Goal: Information Seeking & Learning: Find specific fact

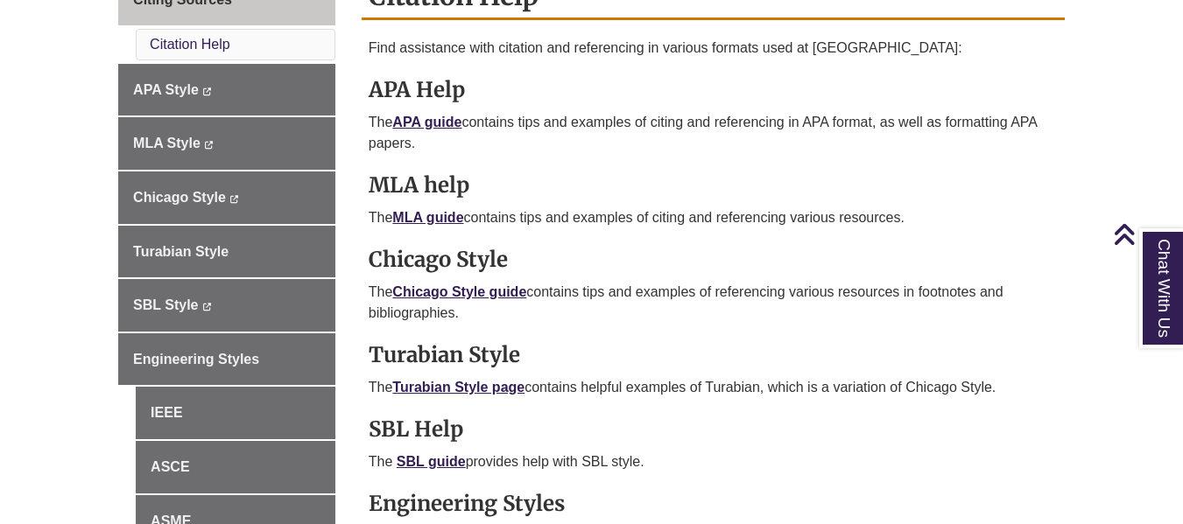
scroll to position [542, 0]
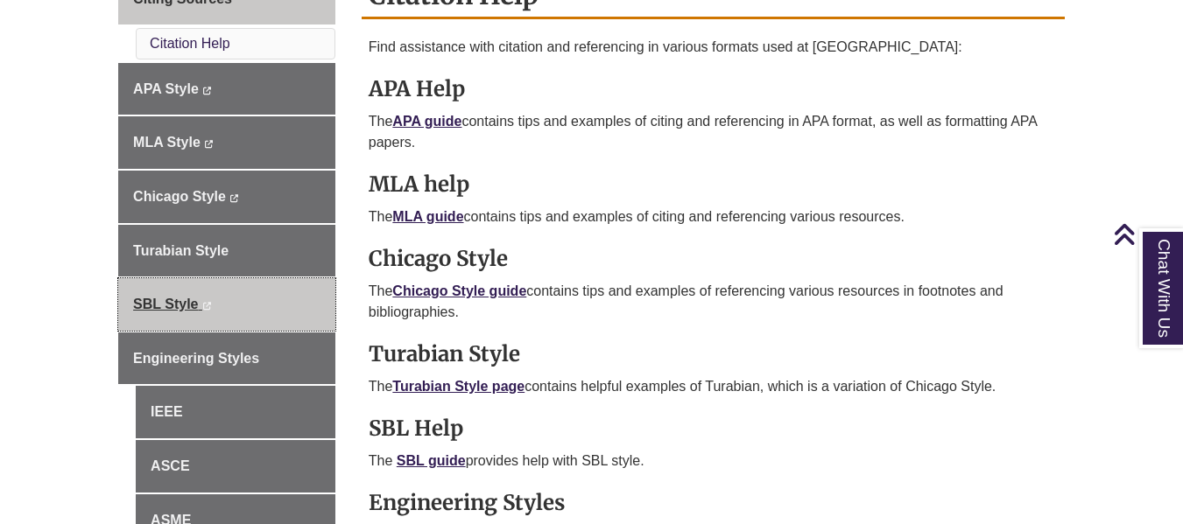
click at [264, 298] on link "SBL Style This link opens in a new window This link opens in a new window" at bounding box center [226, 304] width 217 height 53
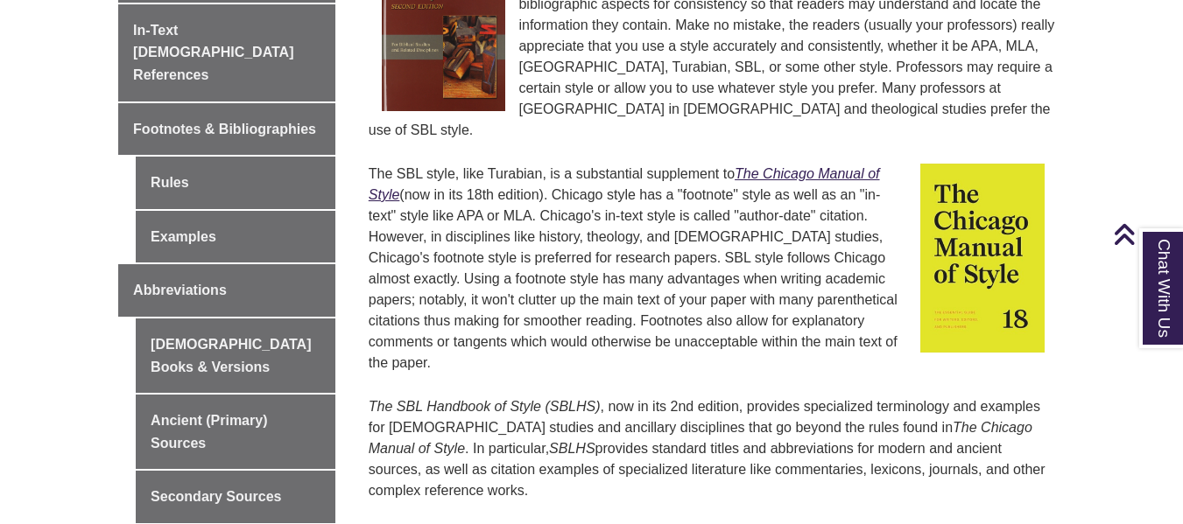
scroll to position [633, 0]
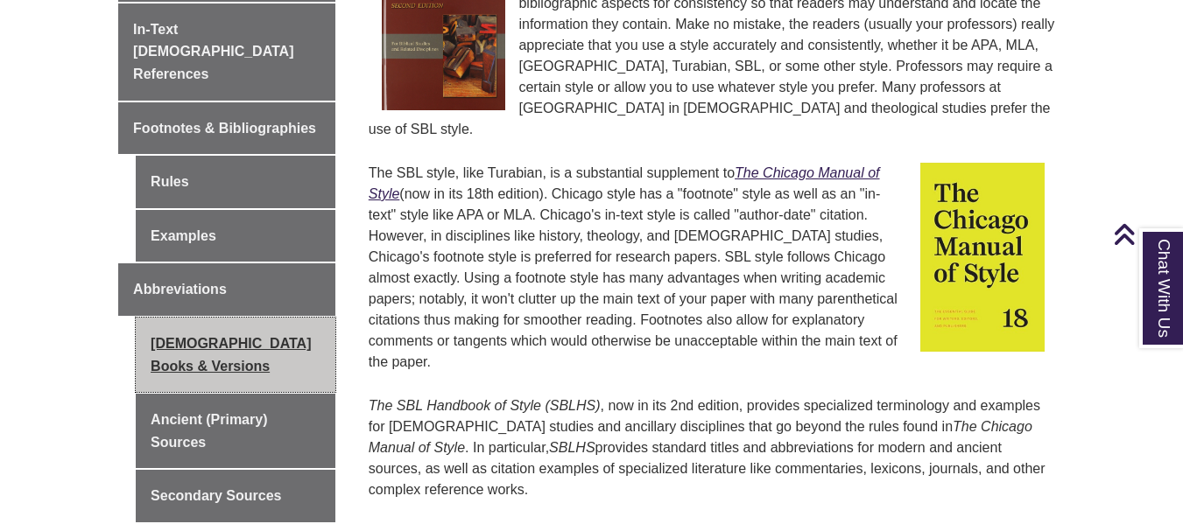
click at [228, 318] on link "[DEMOGRAPHIC_DATA] Books & Versions" at bounding box center [236, 355] width 200 height 74
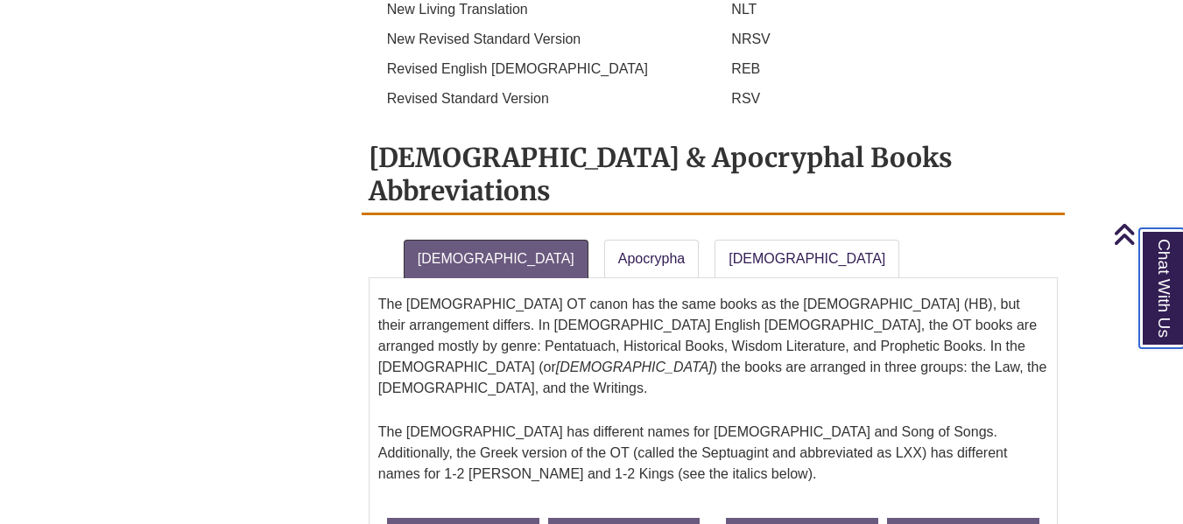
scroll to position [1394, 0]
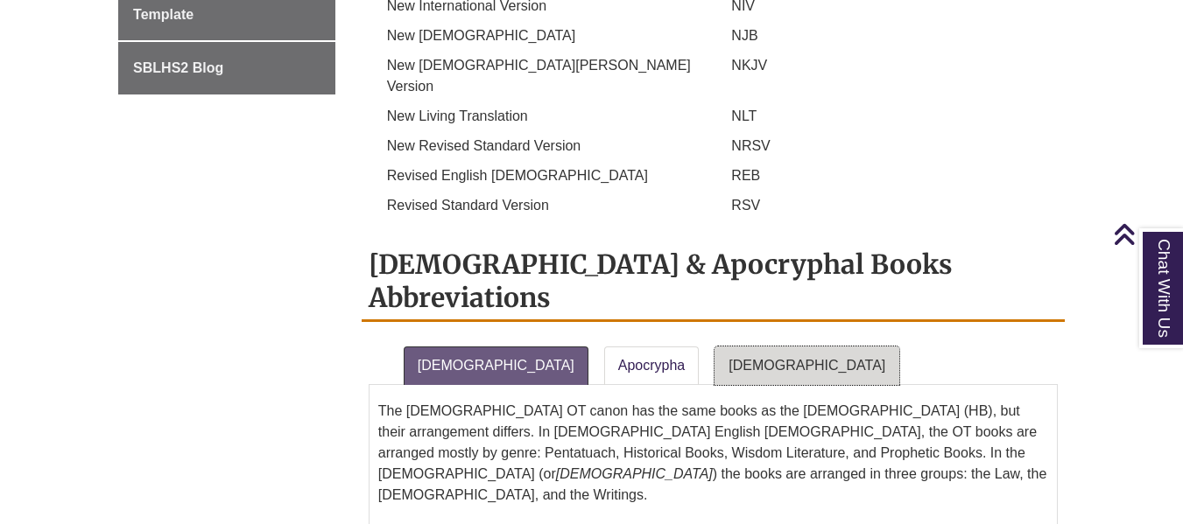
click at [714, 347] on link "New Testament" at bounding box center [806, 366] width 185 height 39
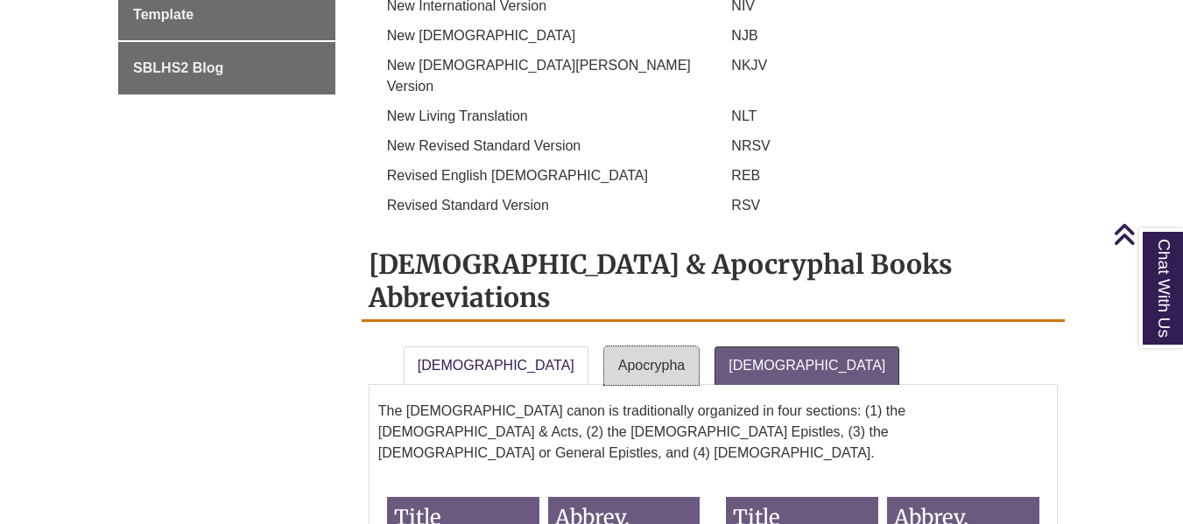
click at [611, 347] on link "Apocrypha" at bounding box center [651, 366] width 95 height 39
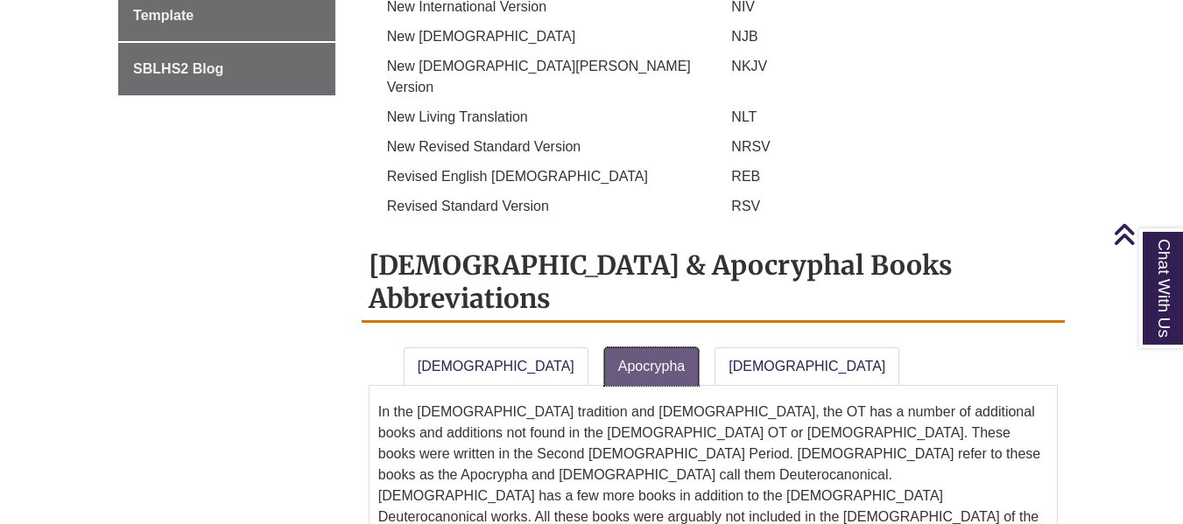
scroll to position [1349, 0]
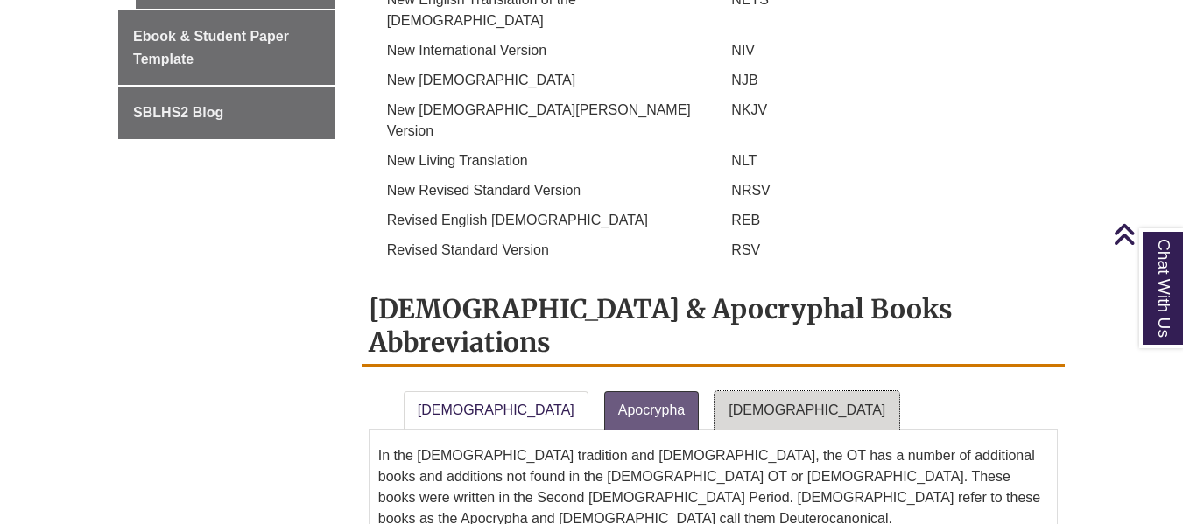
click at [714, 391] on link "New Testament" at bounding box center [806, 410] width 185 height 39
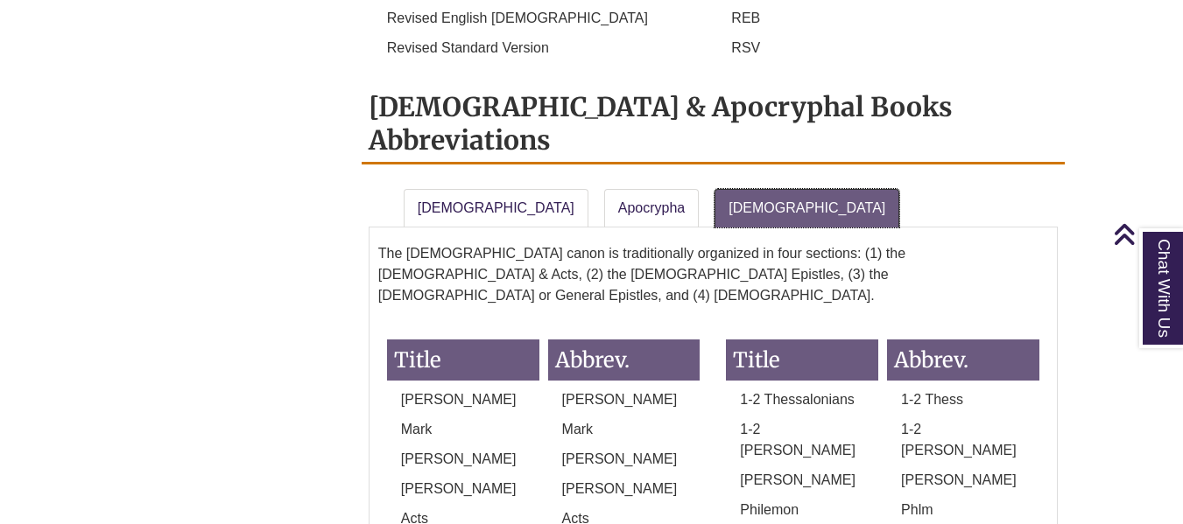
scroll to position [1552, 0]
